Goal: Task Accomplishment & Management: Use online tool/utility

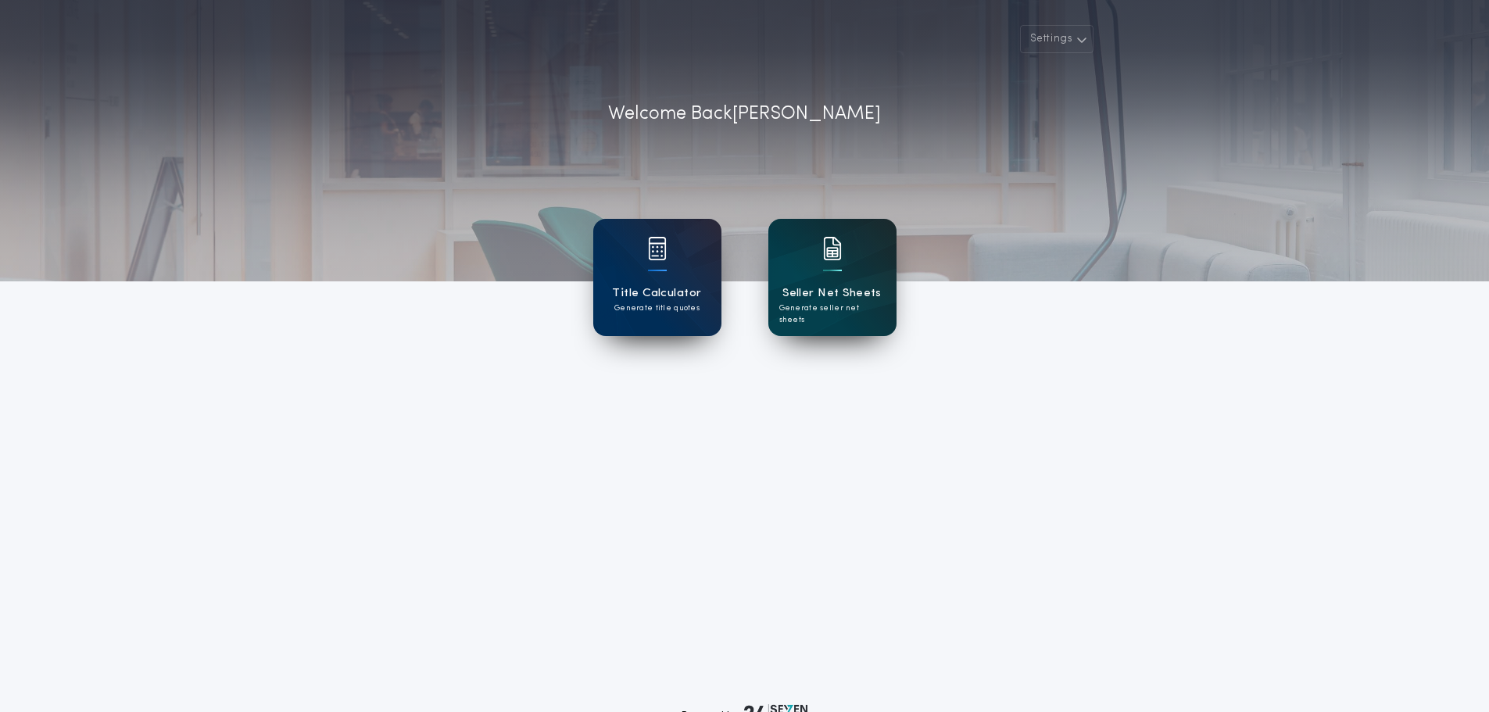
click at [861, 318] on div "Seller Net Sheets Generate seller net sheets" at bounding box center [832, 277] width 128 height 117
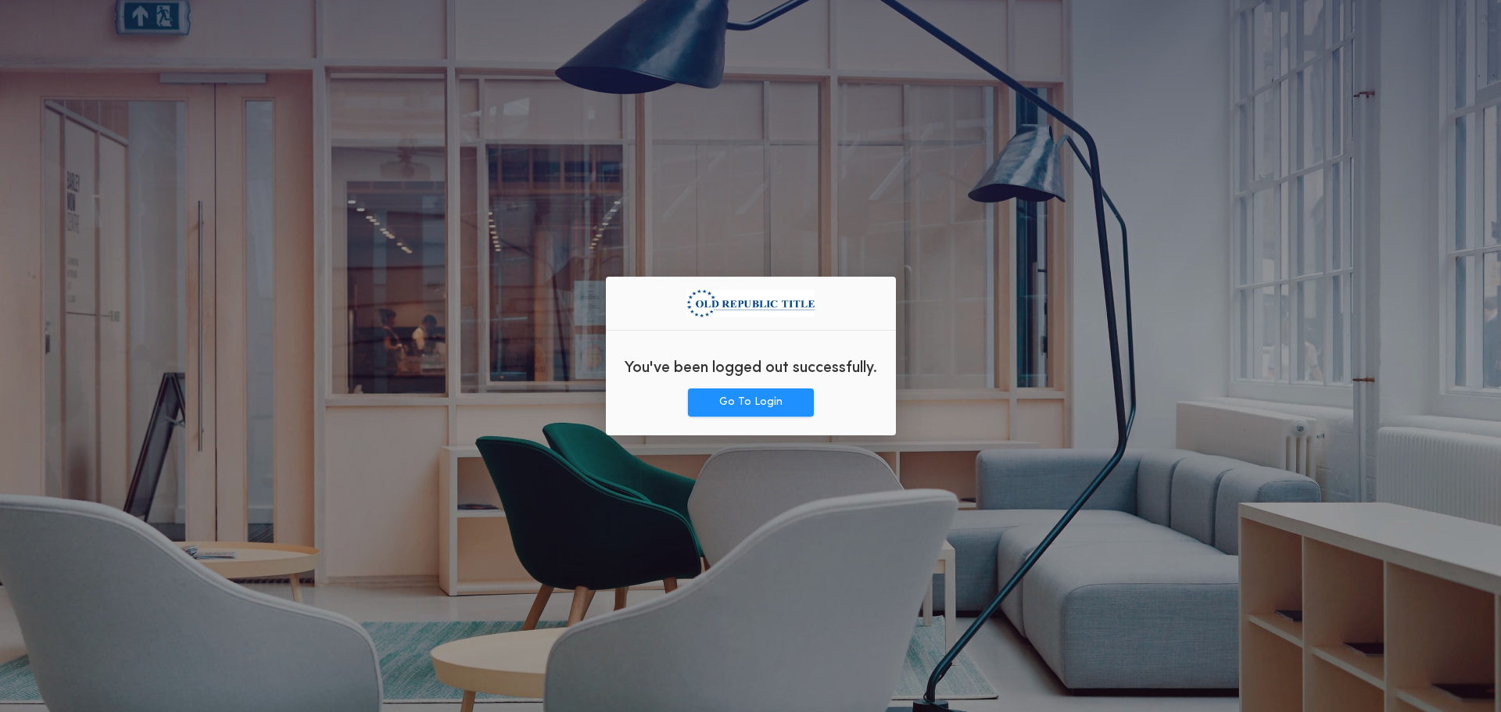
click at [770, 381] on div "You've been logged out successfully." at bounding box center [751, 365] width 290 height 45
click at [769, 402] on button "Go To Login" at bounding box center [751, 402] width 126 height 28
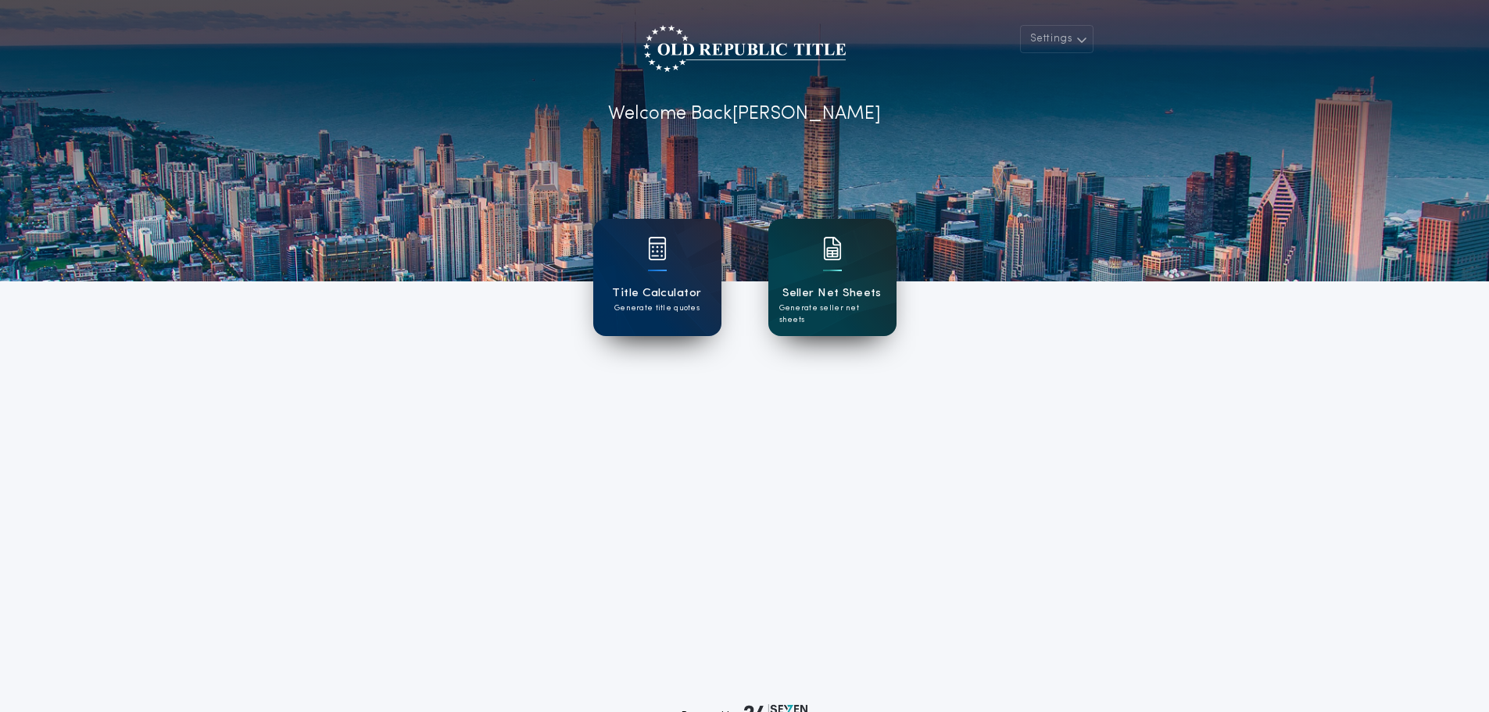
click at [886, 311] on div "Seller Net Sheets Generate seller net sheets" at bounding box center [832, 277] width 128 height 117
